Goal: Task Accomplishment & Management: Complete application form

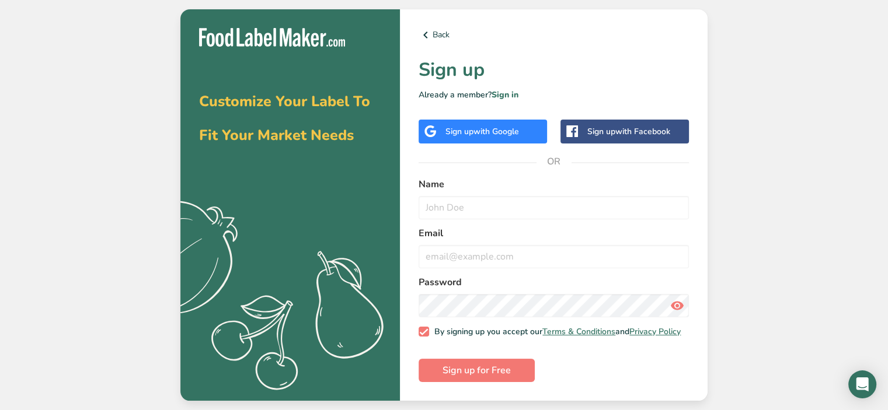
click at [468, 129] on div "Sign up with Google" at bounding box center [483, 132] width 74 height 12
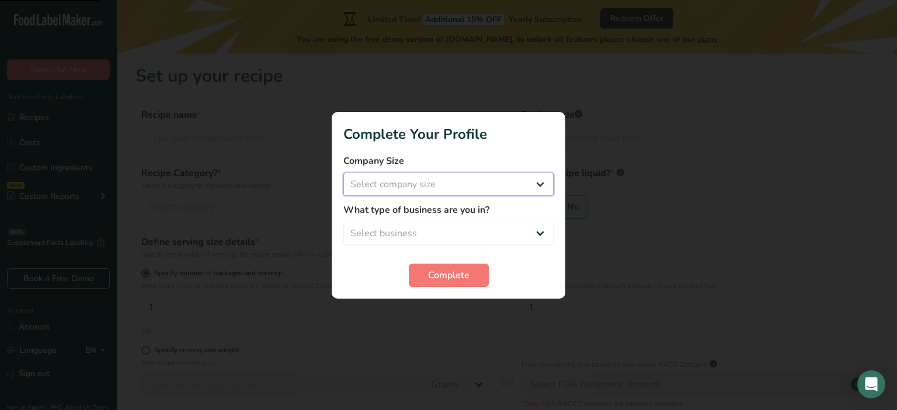
click at [452, 185] on select "Select company size Fewer than 10 Employees 10 to 50 Employees 51 to 500 Employ…" at bounding box center [448, 184] width 210 height 23
select select "1"
click at [343, 173] on select "Select company size Fewer than 10 Employees 10 to 50 Employees 51 to 500 Employ…" at bounding box center [448, 184] width 210 height 23
click at [429, 235] on select "Select business Packaged Food Manufacturer Restaurant & Cafe Bakery Meal Plans …" at bounding box center [448, 233] width 210 height 23
select select "8"
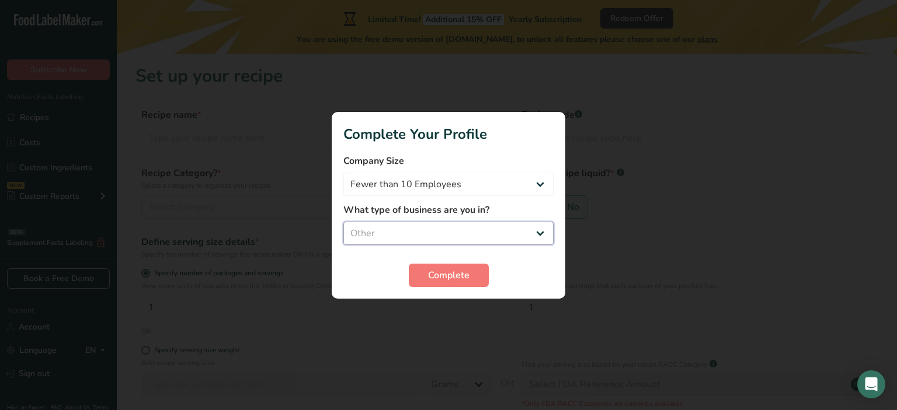
click at [343, 222] on select "Select business Packaged Food Manufacturer Restaurant & Cafe Bakery Meal Plans …" at bounding box center [448, 233] width 210 height 23
click at [458, 266] on button "Complete" at bounding box center [449, 275] width 80 height 23
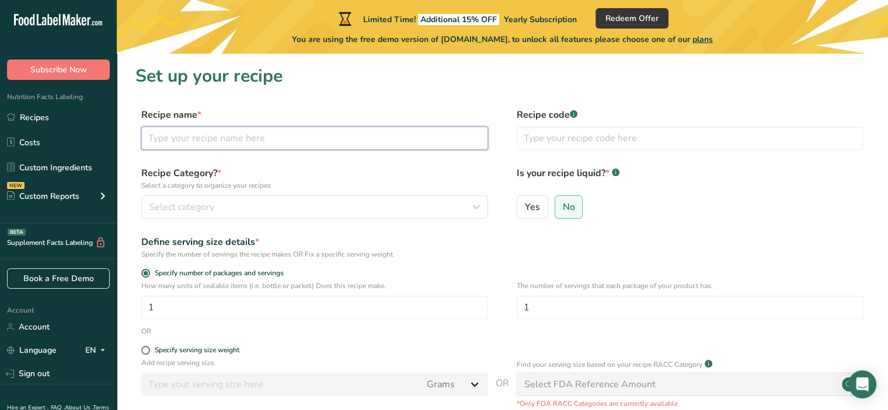
click at [367, 137] on input "text" at bounding box center [314, 138] width 347 height 23
type input "S"
type input "No spread sugar cookies"
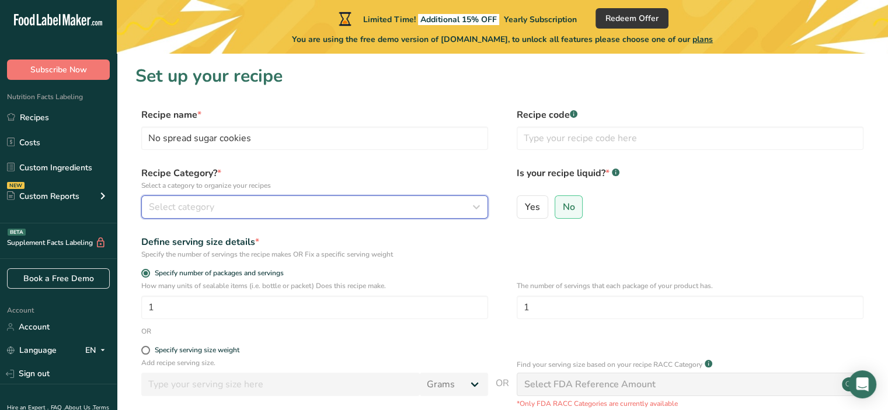
click at [252, 217] on button "Select category" at bounding box center [314, 207] width 347 height 23
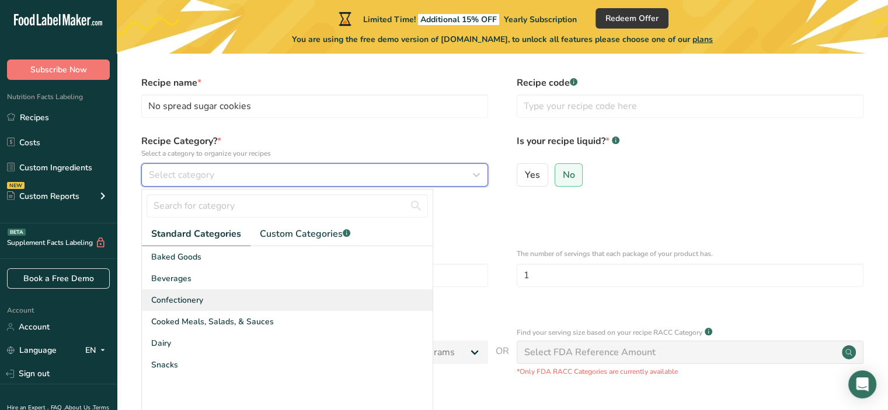
scroll to position [35, 0]
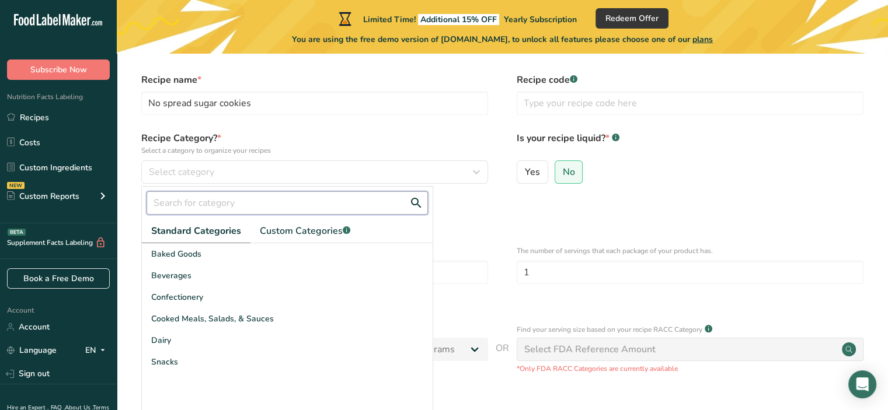
click at [217, 202] on input "text" at bounding box center [287, 203] width 281 height 23
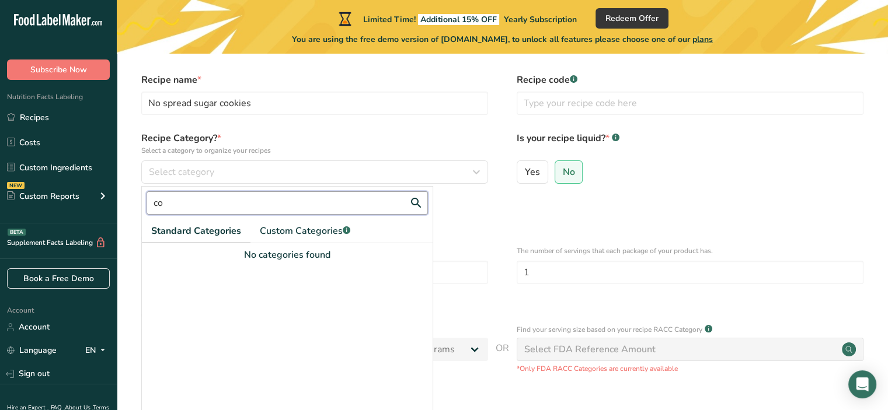
type input "c"
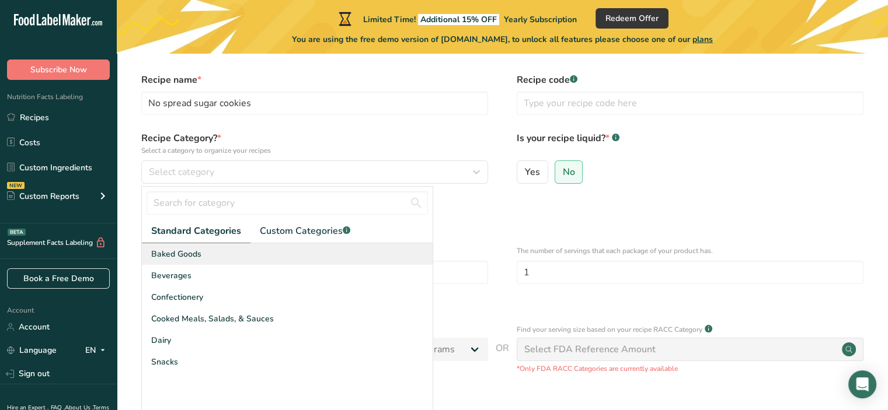
click at [183, 256] on span "Baked Goods" at bounding box center [176, 254] width 50 height 12
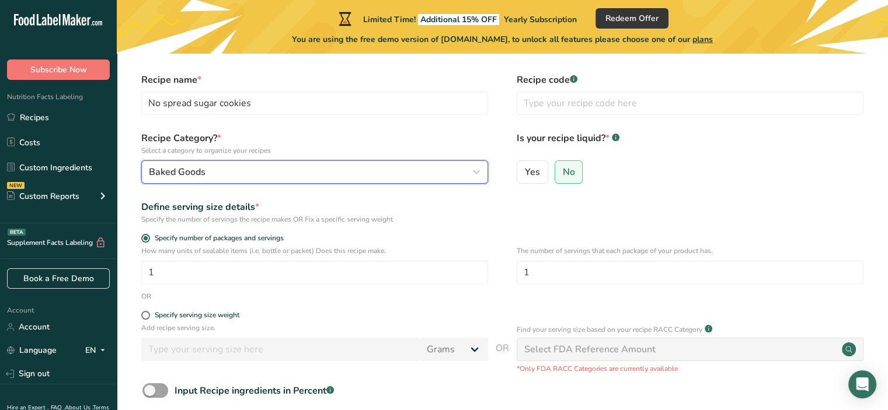
click at [241, 170] on div "Baked Goods" at bounding box center [311, 172] width 325 height 14
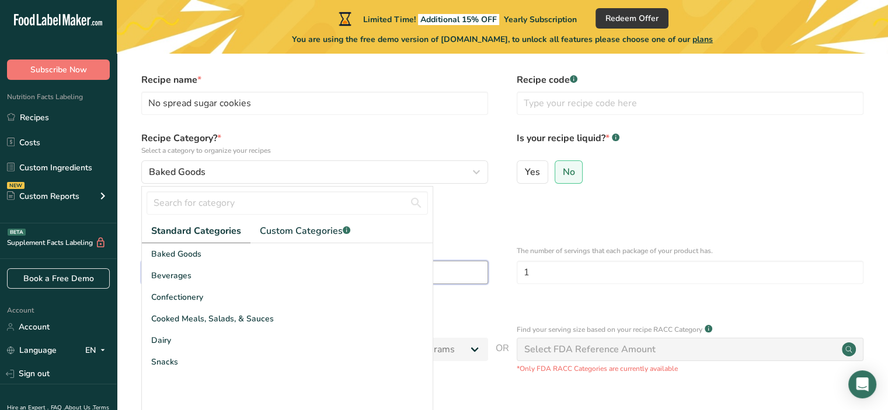
click at [454, 263] on input "1" at bounding box center [314, 272] width 347 height 23
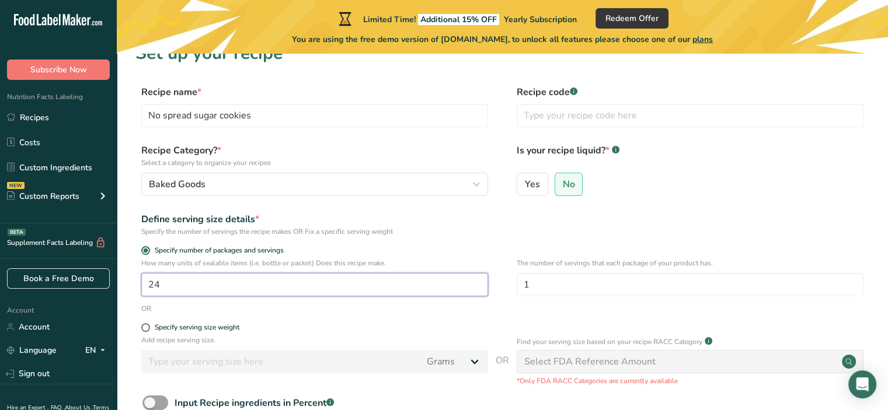
scroll to position [0, 0]
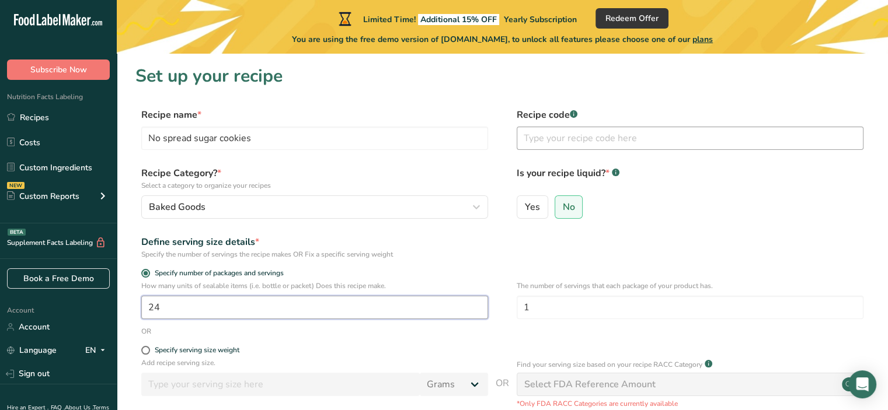
type input "24"
click at [582, 138] on input "text" at bounding box center [690, 138] width 347 height 23
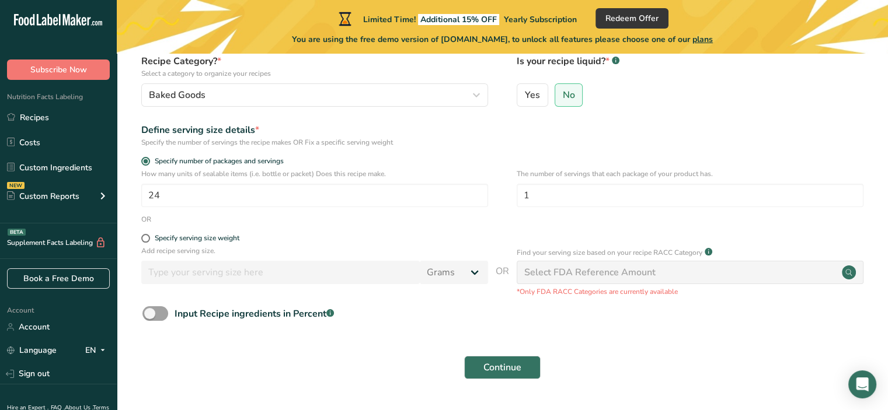
scroll to position [144, 0]
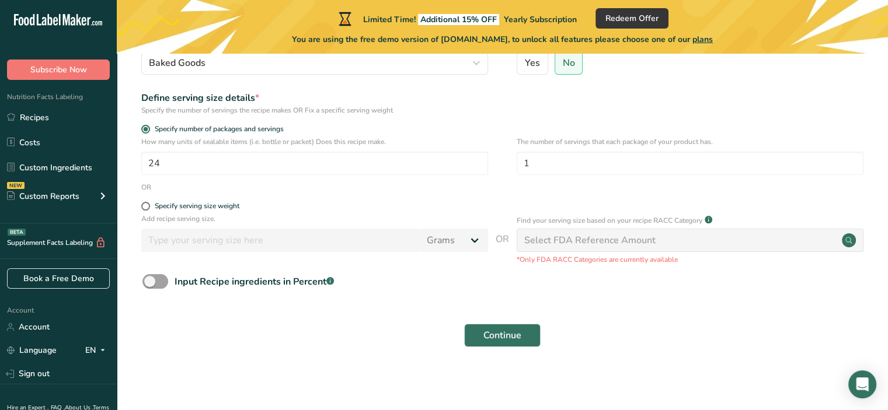
click at [600, 250] on div "Select FDA Reference Amount" at bounding box center [690, 240] width 347 height 23
click at [600, 236] on div "Select FDA Reference Amount" at bounding box center [589, 241] width 131 height 14
click at [525, 326] on button "Continue" at bounding box center [502, 335] width 76 height 23
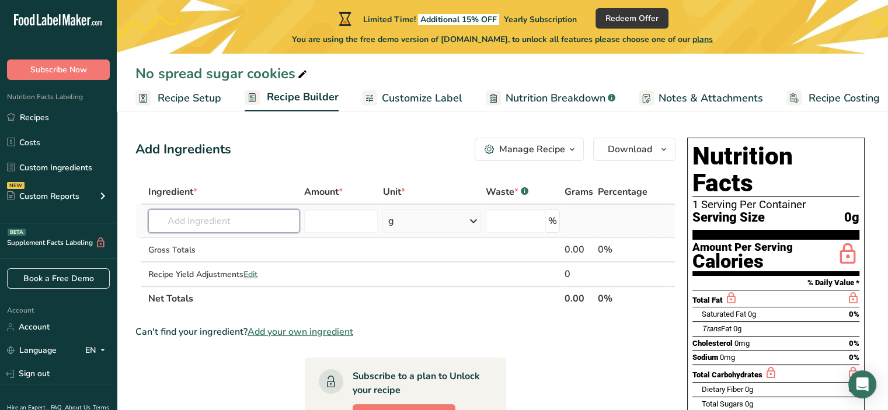
click at [238, 217] on input "text" at bounding box center [223, 221] width 151 height 23
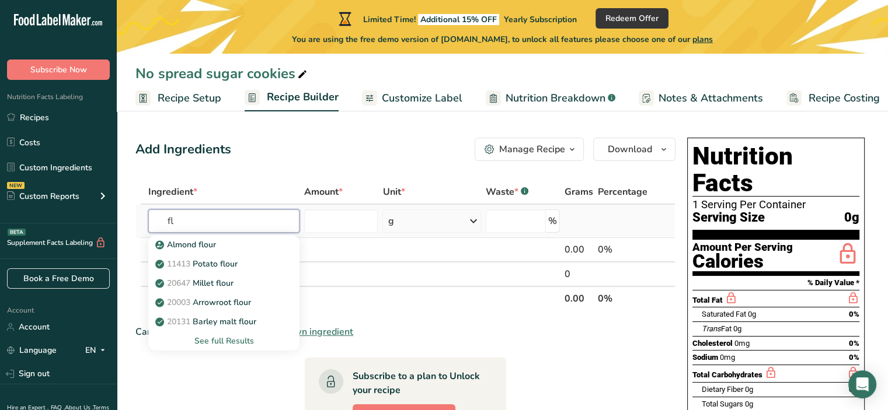
type input "f"
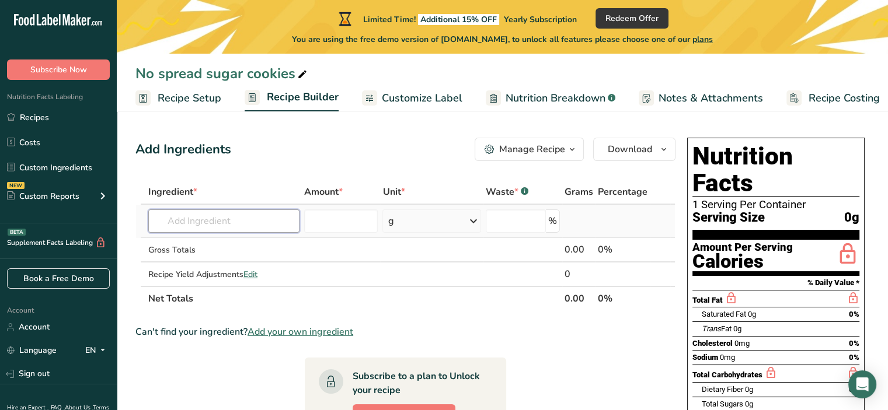
type input "a"
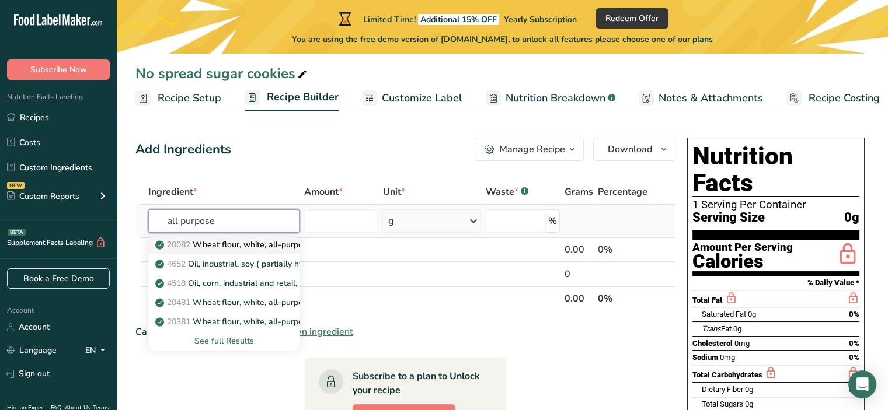
type input "all purpose"
click at [236, 241] on p "20082 Wheat flour, white, all-purpose, self-rising, enriched" at bounding box center [274, 245] width 232 height 12
type input "Wheat flour, white, all-purpose, self-rising, enriched"
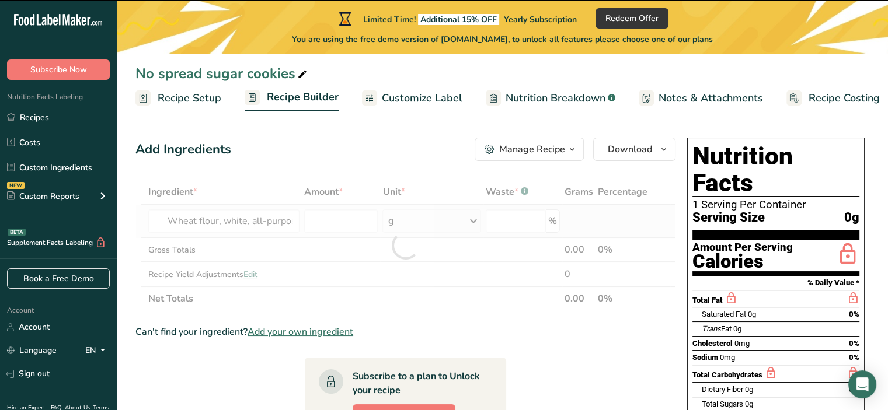
type input "0"
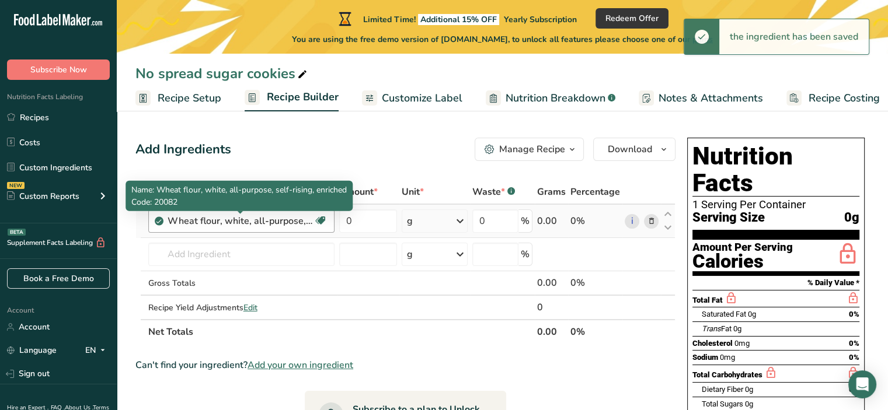
click at [221, 224] on div "Wheat flour, white, all-purpose, self-rising, enriched" at bounding box center [241, 221] width 146 height 14
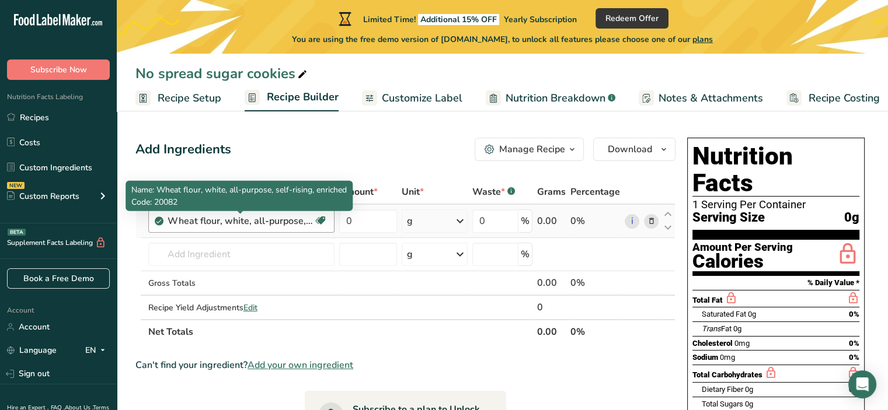
click at [276, 226] on div "Wheat flour, white, all-purpose, self-rising, enriched" at bounding box center [241, 221] width 146 height 14
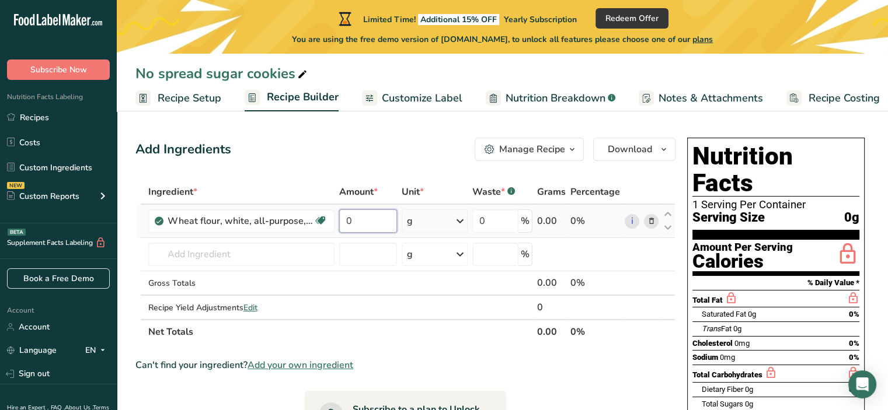
click at [348, 230] on input "0" at bounding box center [368, 221] width 58 height 23
type input "0"
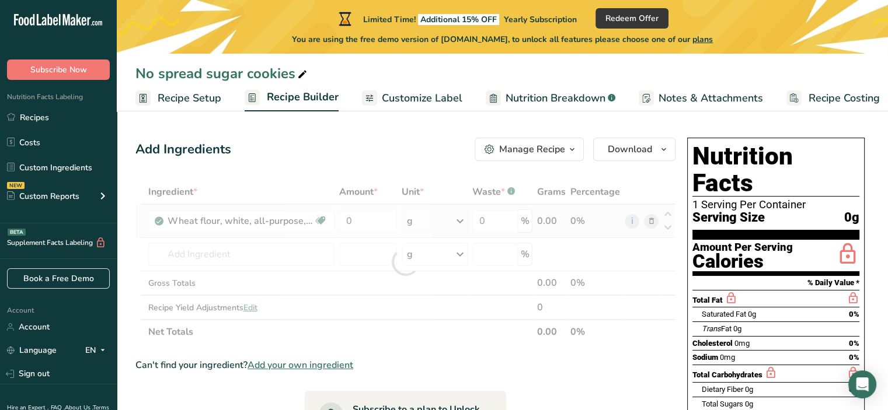
click at [458, 218] on div "Ingredient * Amount * Unit * Waste * .a-a{fill:#347362;}.b-a{fill:#fff;} Grams …" at bounding box center [405, 262] width 540 height 165
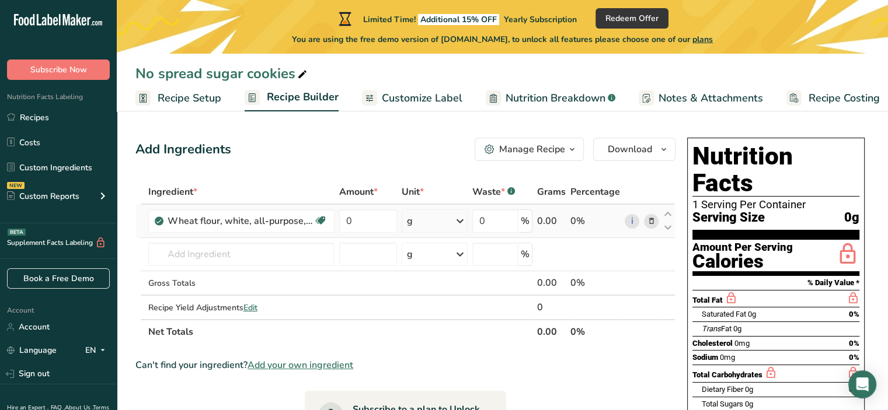
click at [458, 218] on icon at bounding box center [460, 221] width 14 height 21
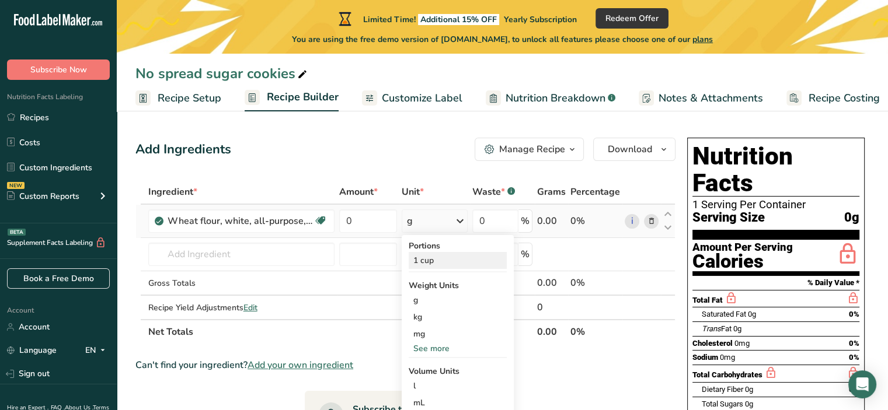
click at [438, 266] on div "1 cup" at bounding box center [458, 260] width 98 height 17
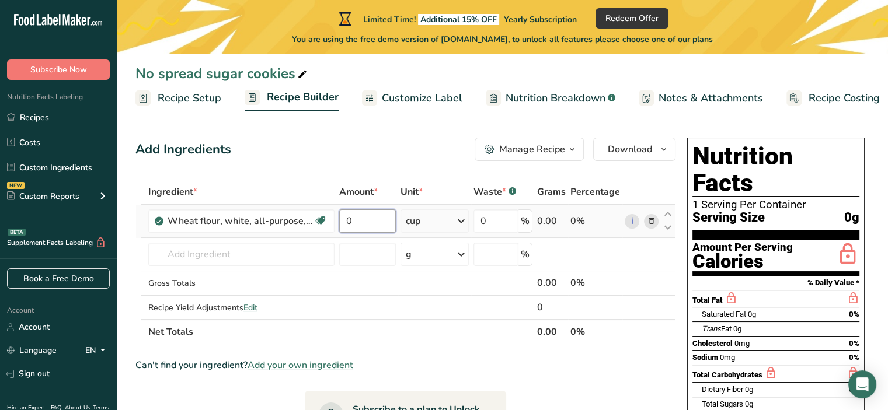
click at [360, 215] on input "0" at bounding box center [367, 221] width 57 height 23
type input "2"
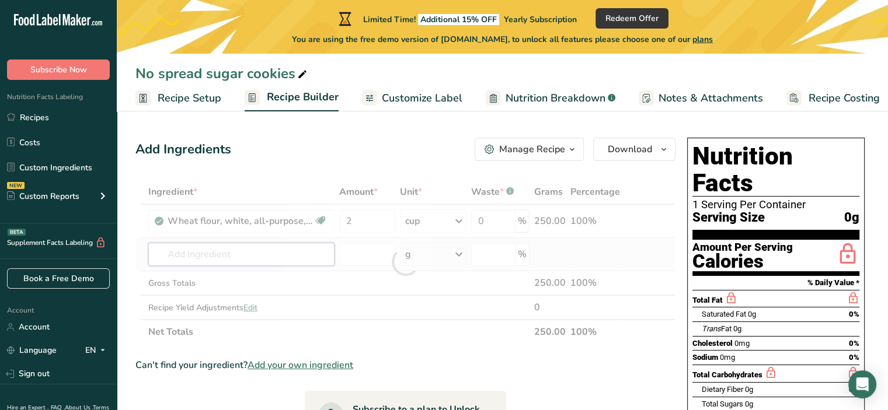
click at [267, 261] on div "Ingredient * Amount * Unit * Waste * .a-a{fill:#347362;}.b-a{fill:#fff;} Grams …" at bounding box center [405, 262] width 540 height 165
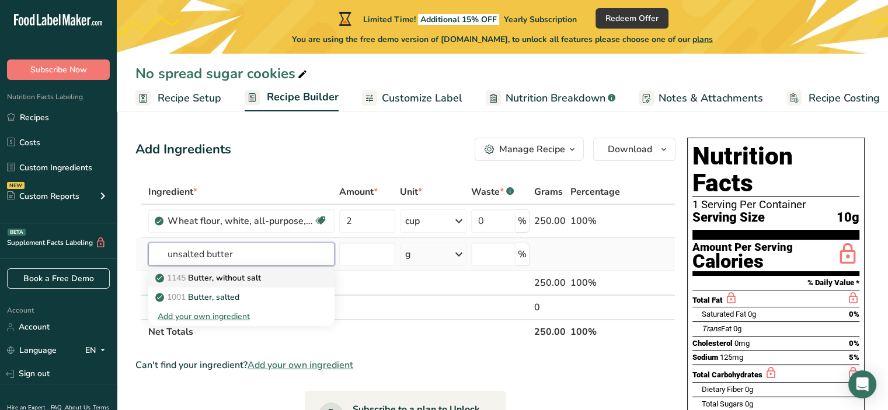
type input "unsalted butter"
click at [227, 277] on p "1145 Butter, without salt" at bounding box center [209, 278] width 103 height 12
type input "Butter, without salt"
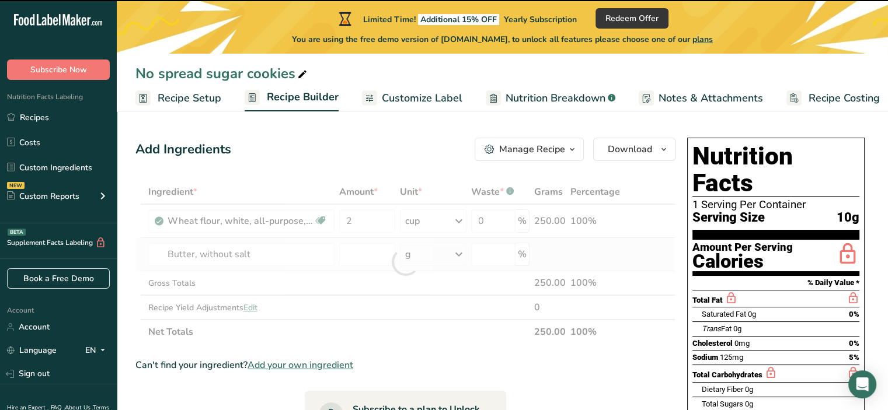
type input "0"
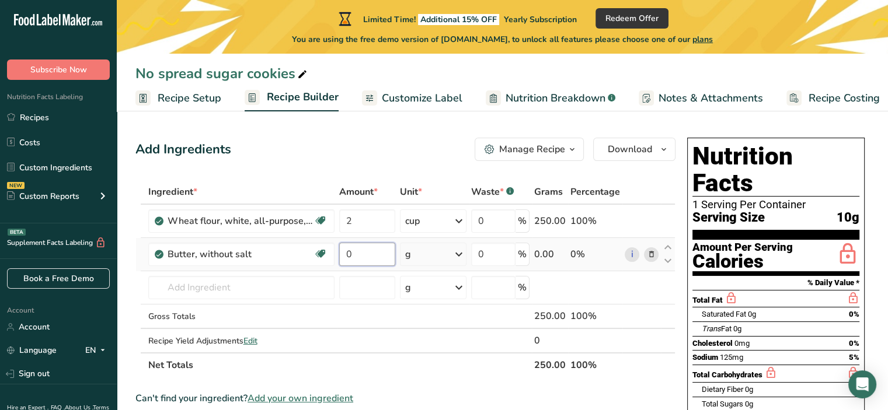
click at [376, 257] on input "0" at bounding box center [367, 254] width 56 height 23
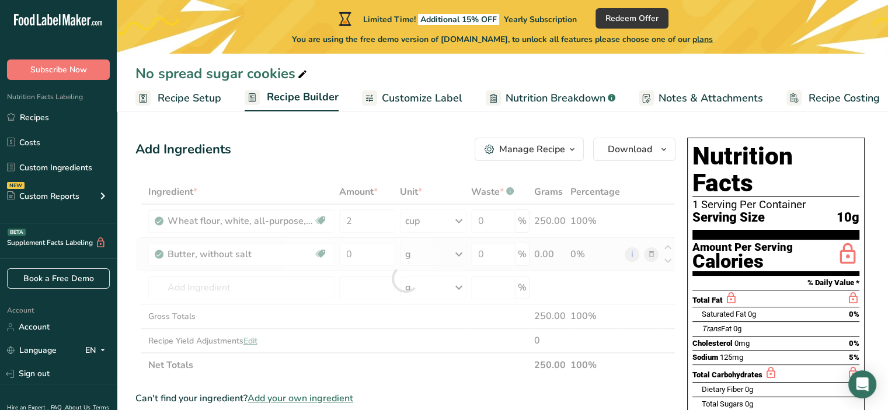
click at [425, 263] on div "Ingredient * Amount * Unit * Waste * .a-a{fill:#347362;}.b-a{fill:#fff;} Grams …" at bounding box center [405, 279] width 540 height 198
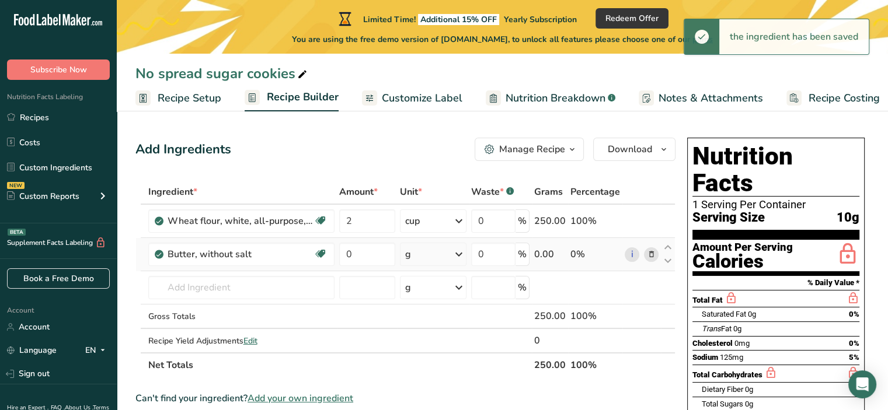
click at [425, 263] on div "g" at bounding box center [433, 254] width 67 height 23
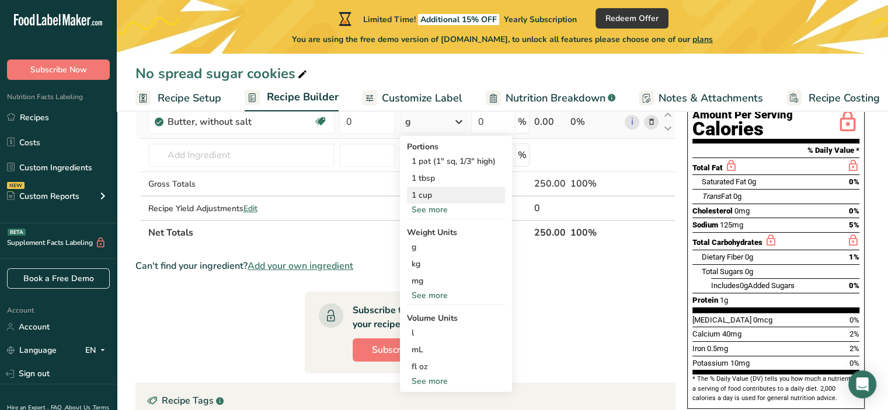
scroll to position [133, 0]
click at [431, 210] on div "See more" at bounding box center [456, 209] width 98 height 12
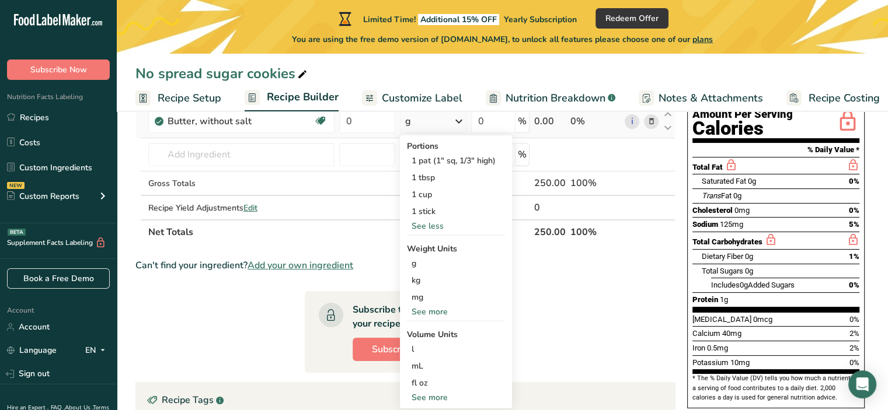
click at [431, 210] on div "1 stick" at bounding box center [456, 211] width 98 height 17
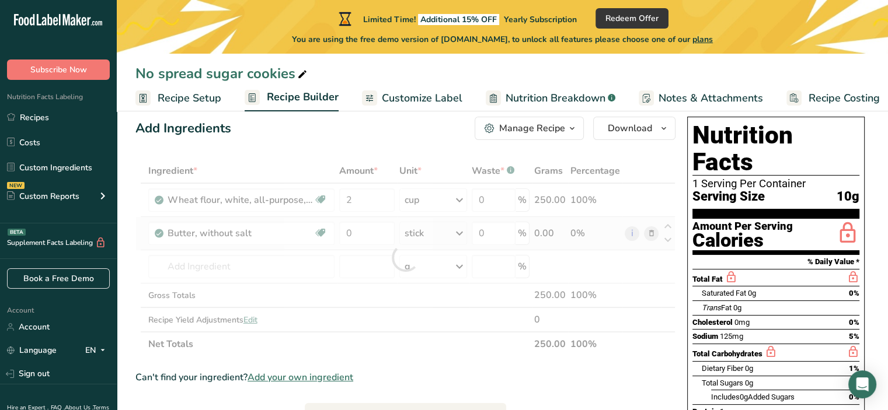
scroll to position [20, 0]
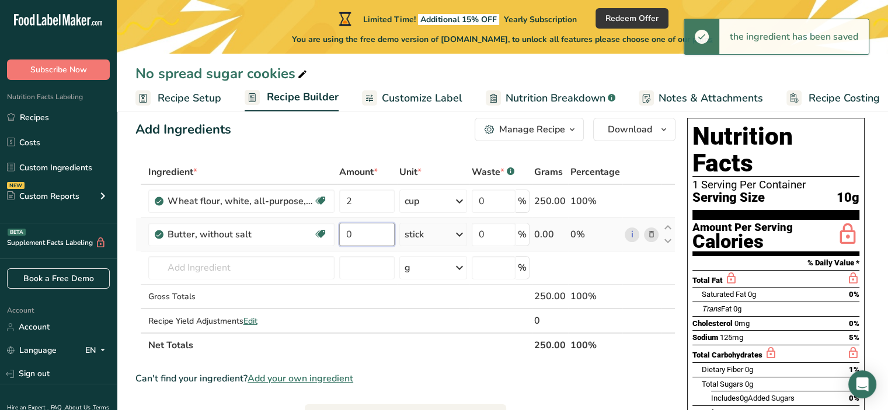
click at [373, 233] on input "0" at bounding box center [366, 234] width 55 height 23
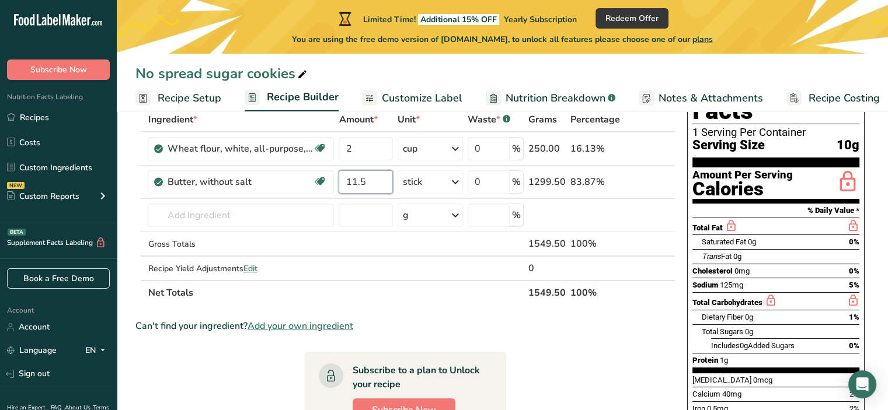
scroll to position [0, 0]
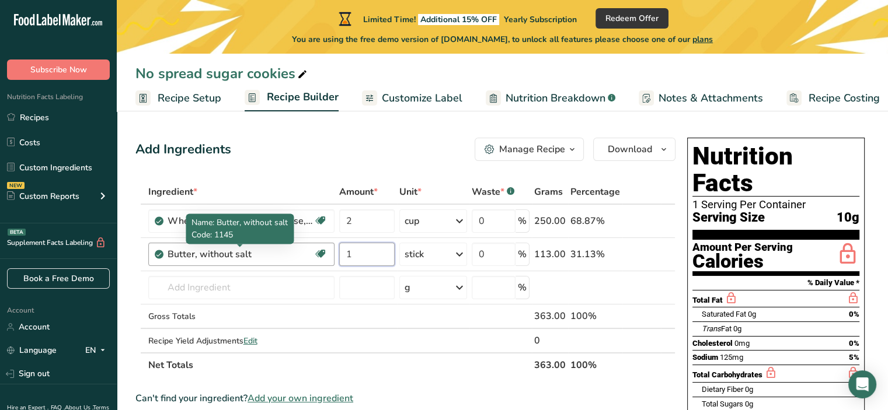
type input "1"
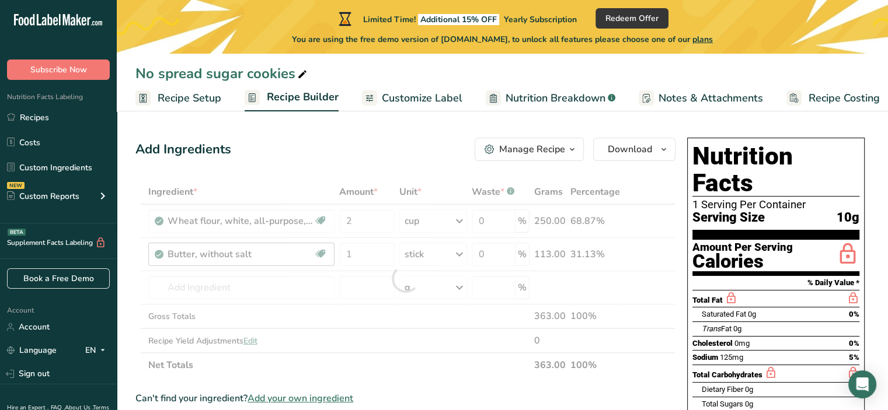
click at [266, 252] on div "Ingredient * Amount * Unit * Waste * .a-a{fill:#347362;}.b-a{fill:#fff;} Grams …" at bounding box center [405, 279] width 540 height 198
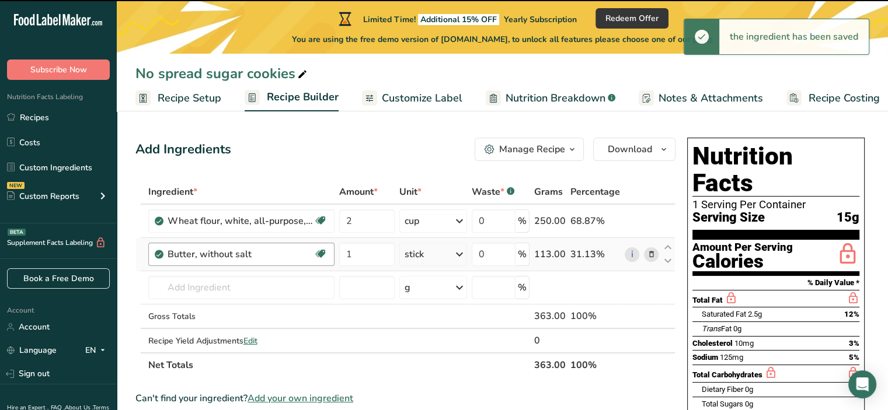
click at [245, 253] on div "Butter, without salt" at bounding box center [241, 255] width 146 height 14
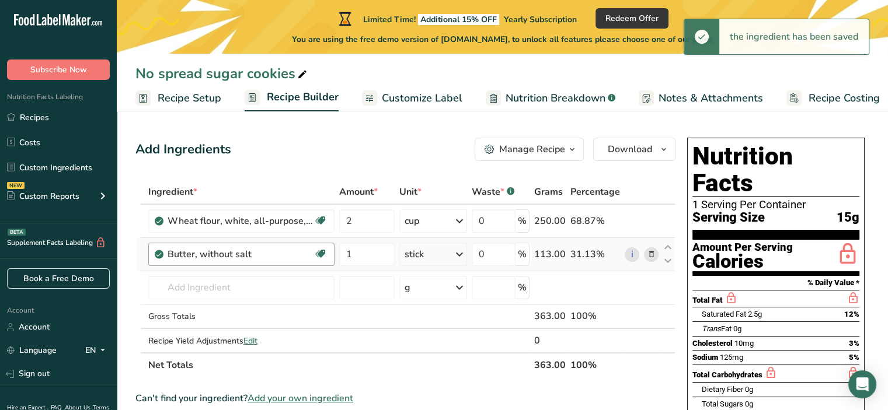
click at [245, 253] on div "Butter, without salt" at bounding box center [241, 255] width 146 height 14
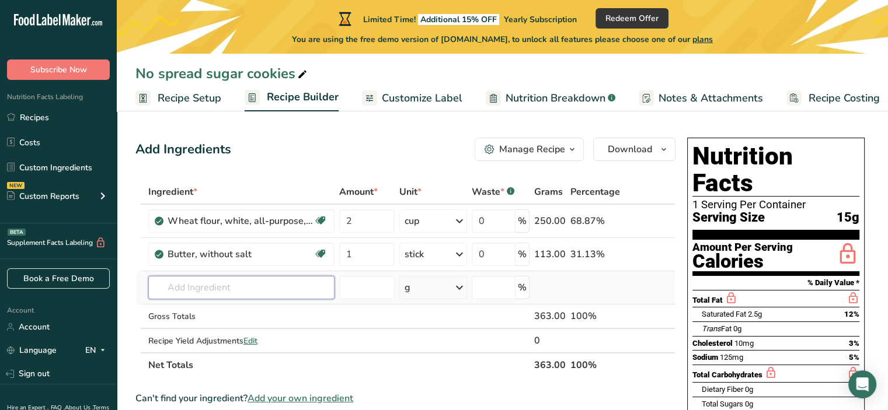
click at [194, 282] on input "text" at bounding box center [241, 287] width 186 height 23
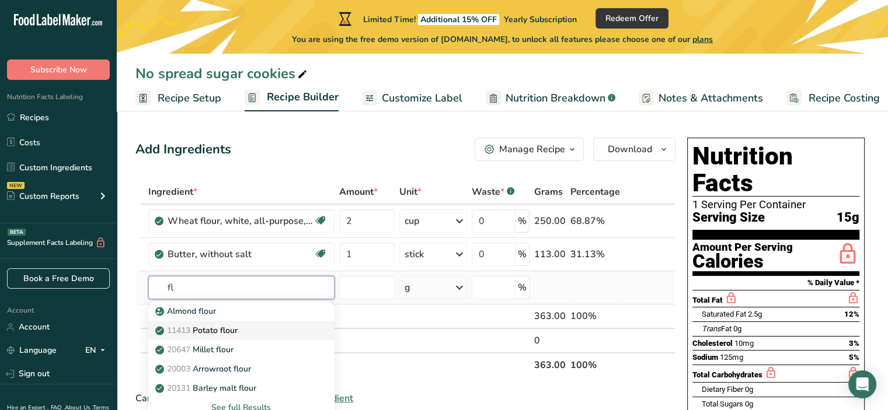
type input "f"
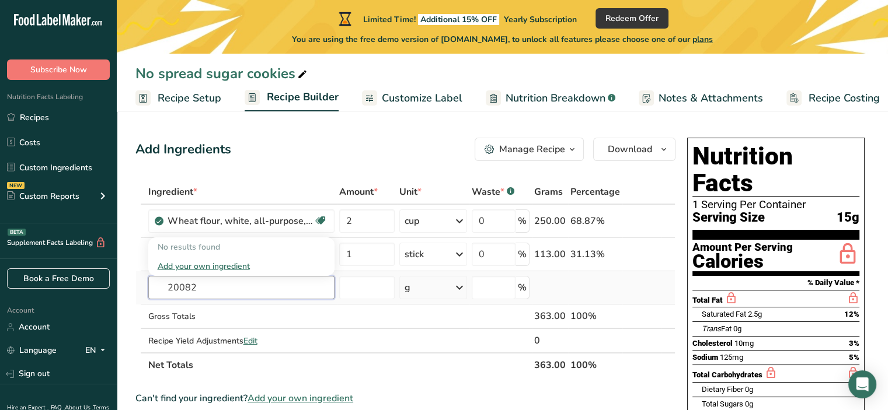
click at [212, 288] on input "20082" at bounding box center [241, 287] width 186 height 23
click at [201, 288] on input "20082" at bounding box center [241, 287] width 186 height 23
type input "2"
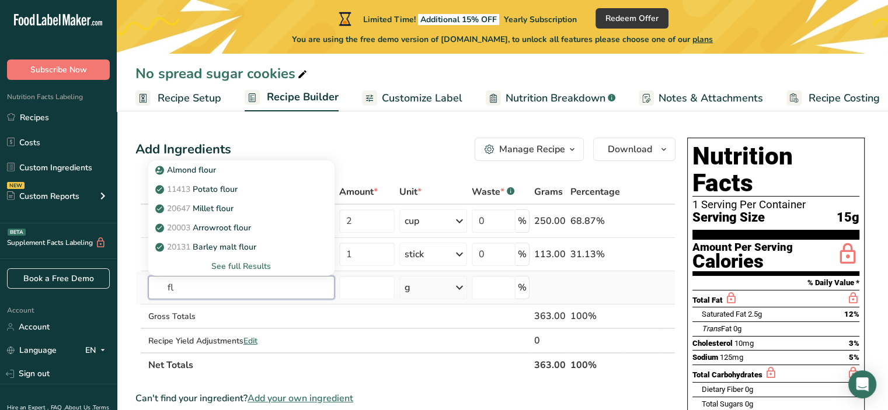
type input "f"
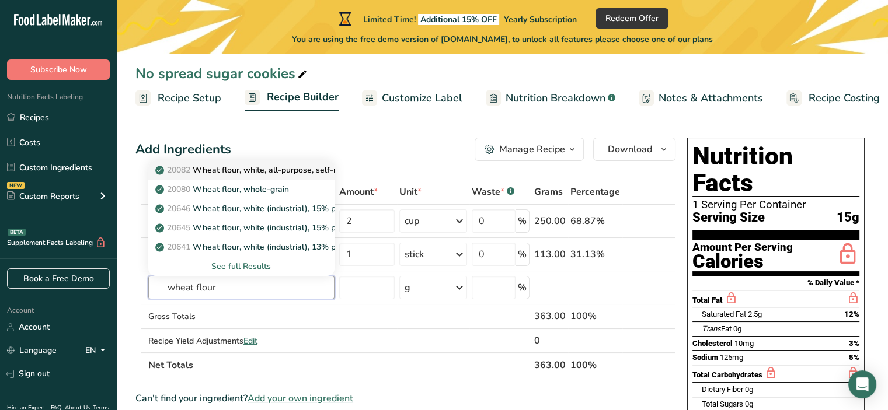
type input "wheat flour"
click at [273, 170] on p "20082 Wheat flour, white, all-purpose, self-rising, enriched" at bounding box center [274, 170] width 232 height 12
type input "Wheat flour, white, all-purpose, self-rising, enriched"
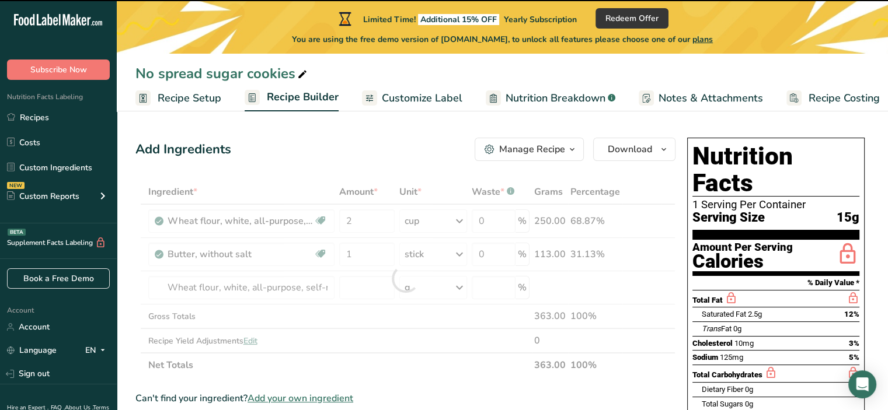
type input "0"
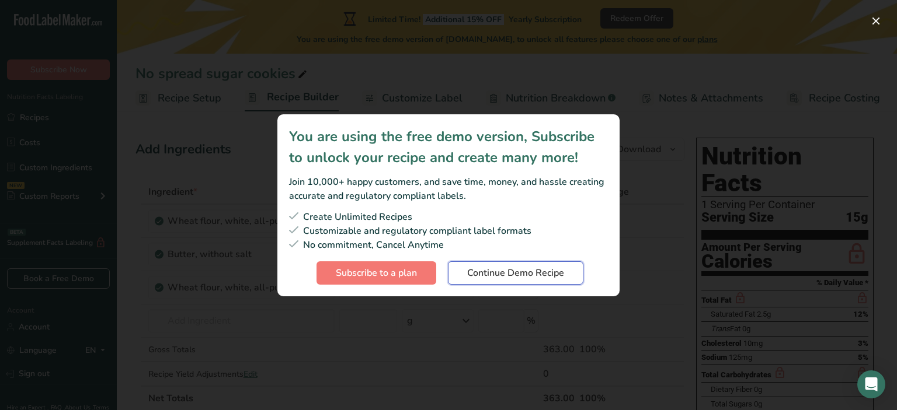
click at [483, 272] on span "Continue Demo Recipe" at bounding box center [515, 273] width 97 height 14
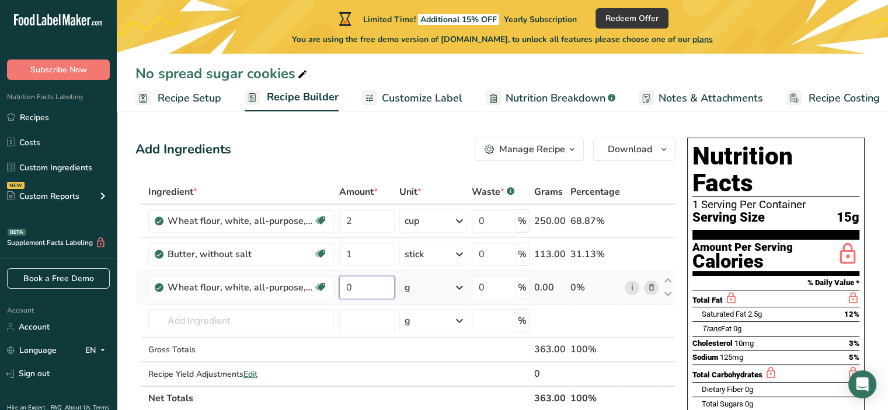
click at [374, 293] on input "0" at bounding box center [366, 287] width 55 height 23
type input "1"
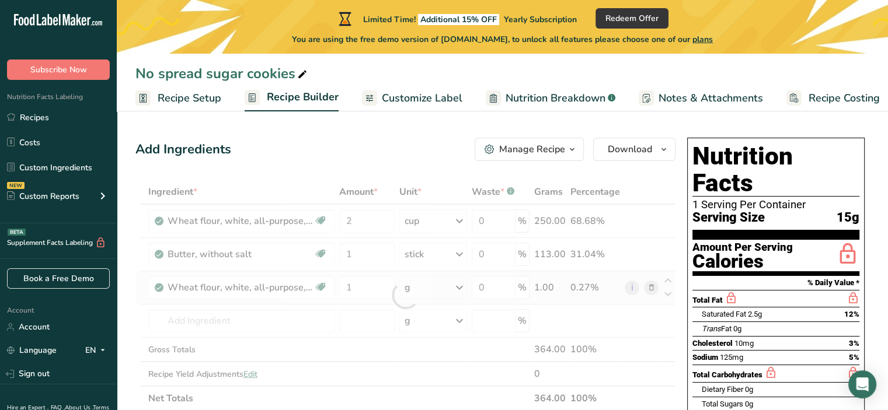
click at [462, 286] on div "Ingredient * Amount * Unit * Waste * .a-a{fill:#347362;}.b-a{fill:#fff;} Grams …" at bounding box center [405, 295] width 540 height 231
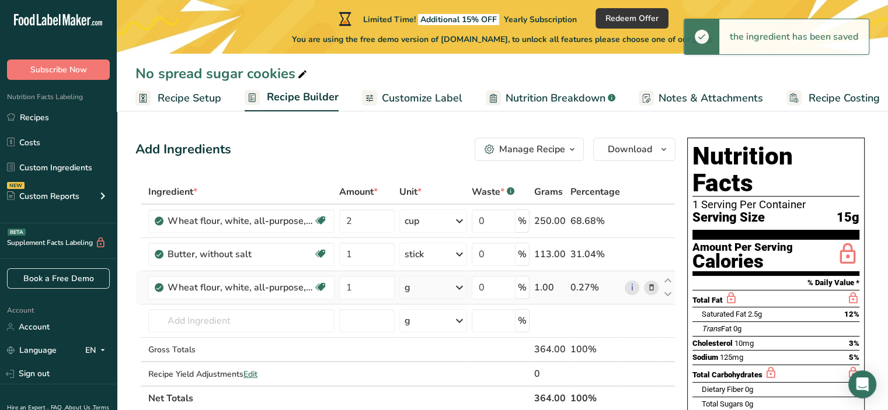
click at [462, 286] on icon at bounding box center [460, 287] width 14 height 21
click at [442, 326] on div "1 cup" at bounding box center [455, 327] width 98 height 17
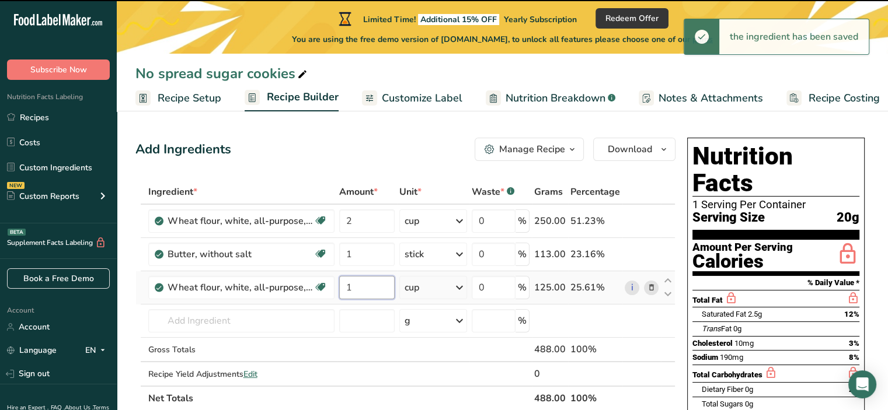
click at [362, 291] on input "1" at bounding box center [366, 287] width 55 height 23
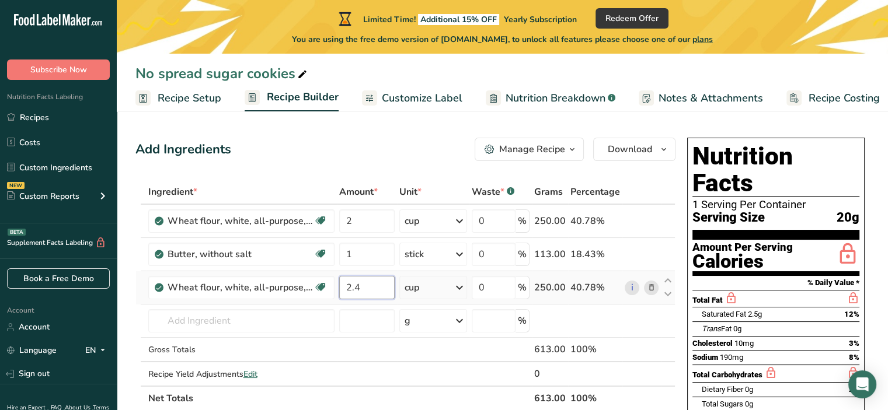
type input "2"
type input "0"
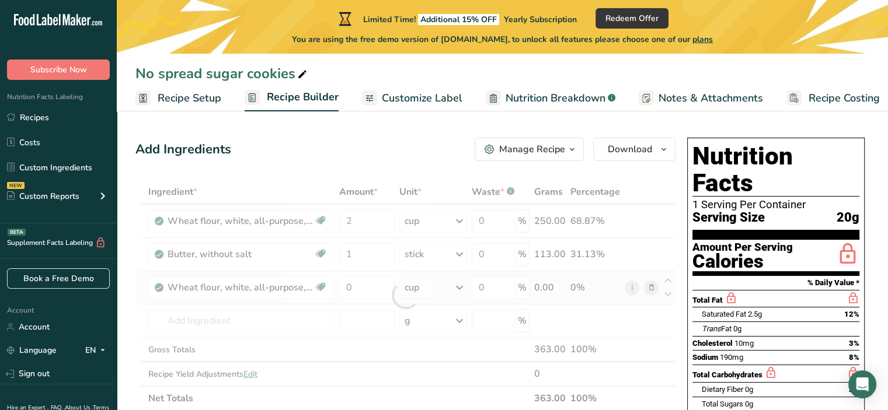
click at [653, 286] on div "Ingredient * Amount * Unit * Waste * .a-a{fill:#347362;}.b-a{fill:#fff;} Grams …" at bounding box center [405, 295] width 540 height 231
